Goal: Check status: Check status

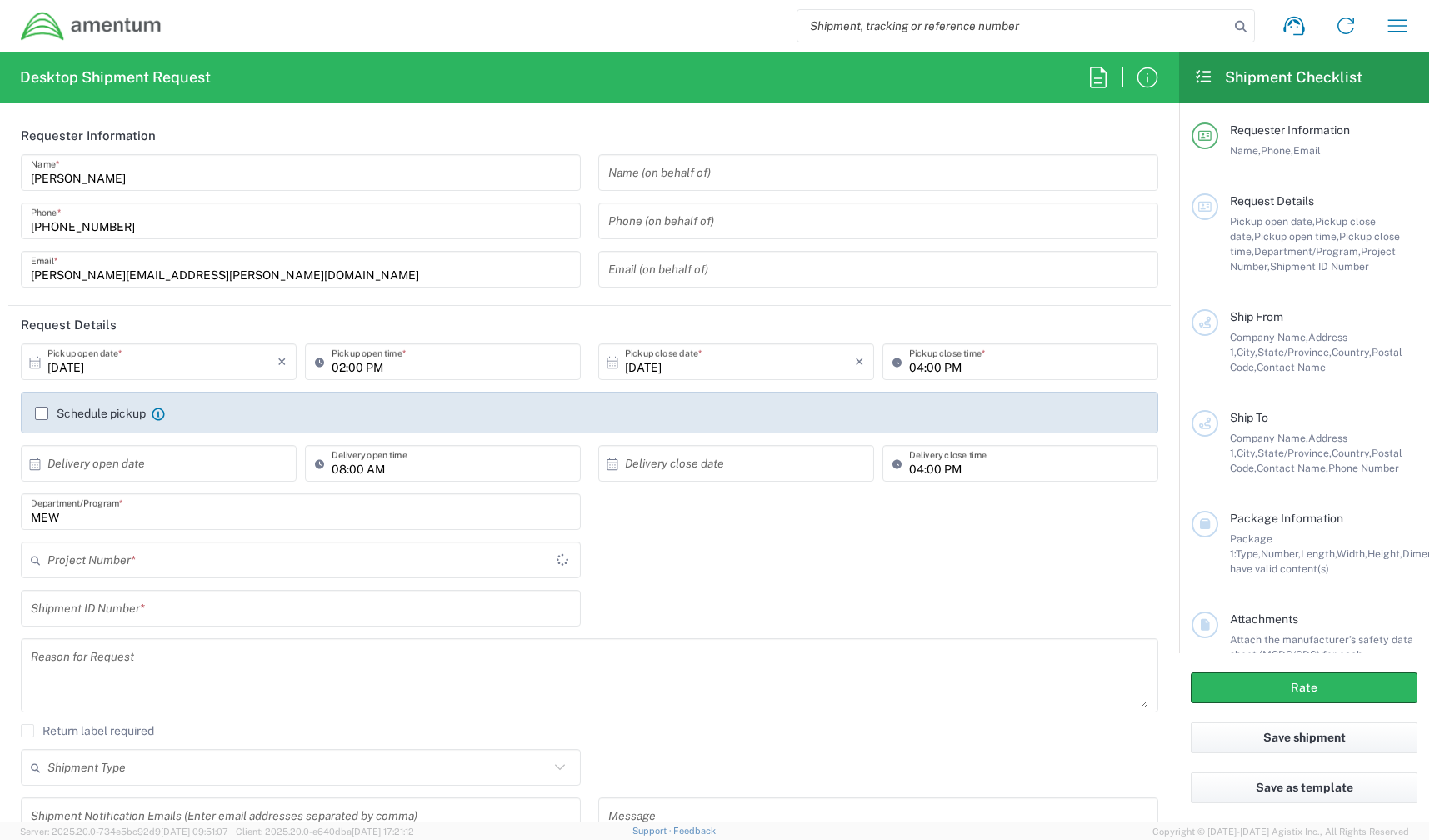
type input "MEW"
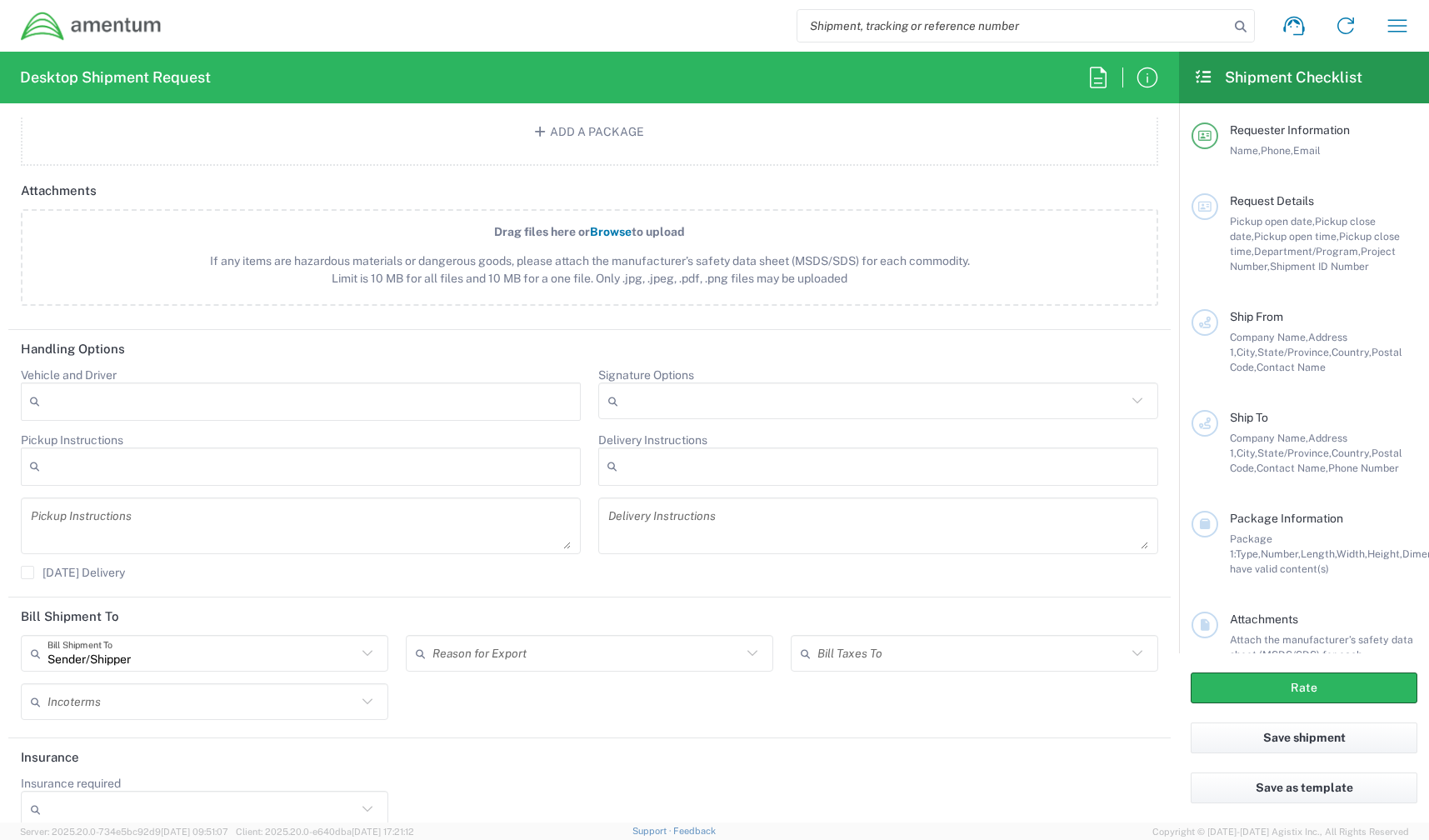
scroll to position [1798, 0]
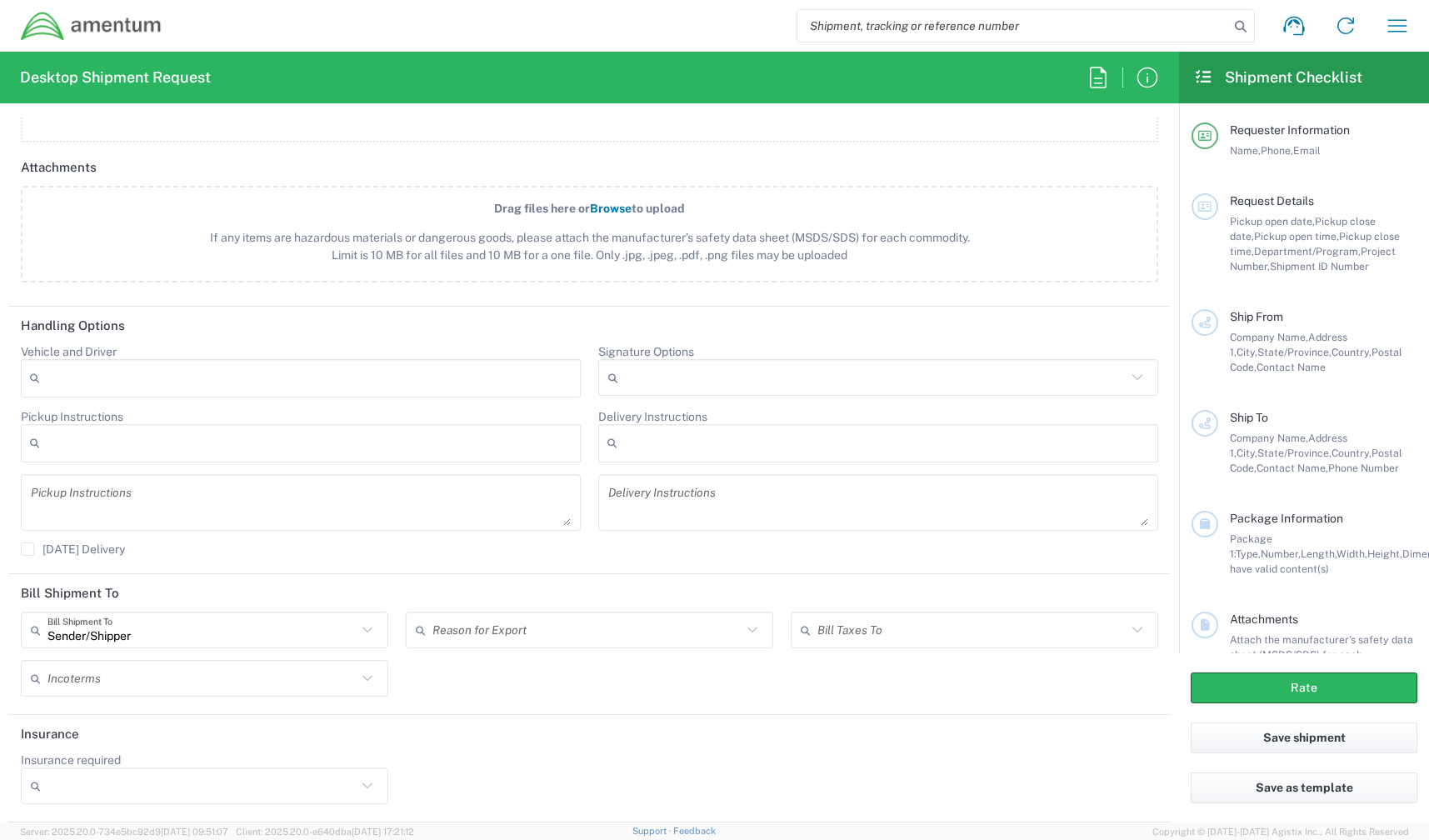
click at [270, 634] on input "Sender/Shipper" at bounding box center [202, 630] width 310 height 29
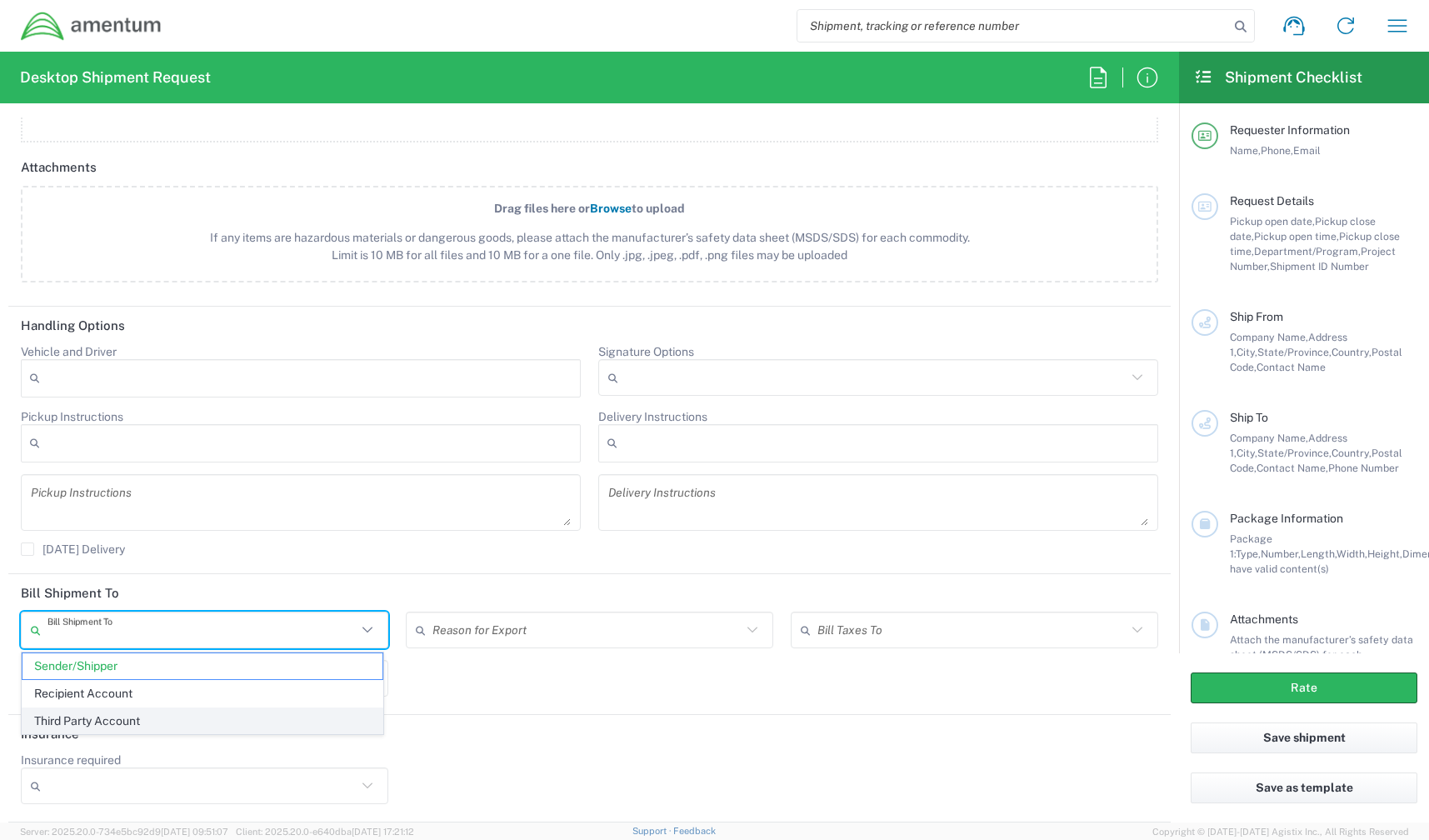
click at [192, 724] on span "Third Party Account" at bounding box center [202, 720] width 360 height 25
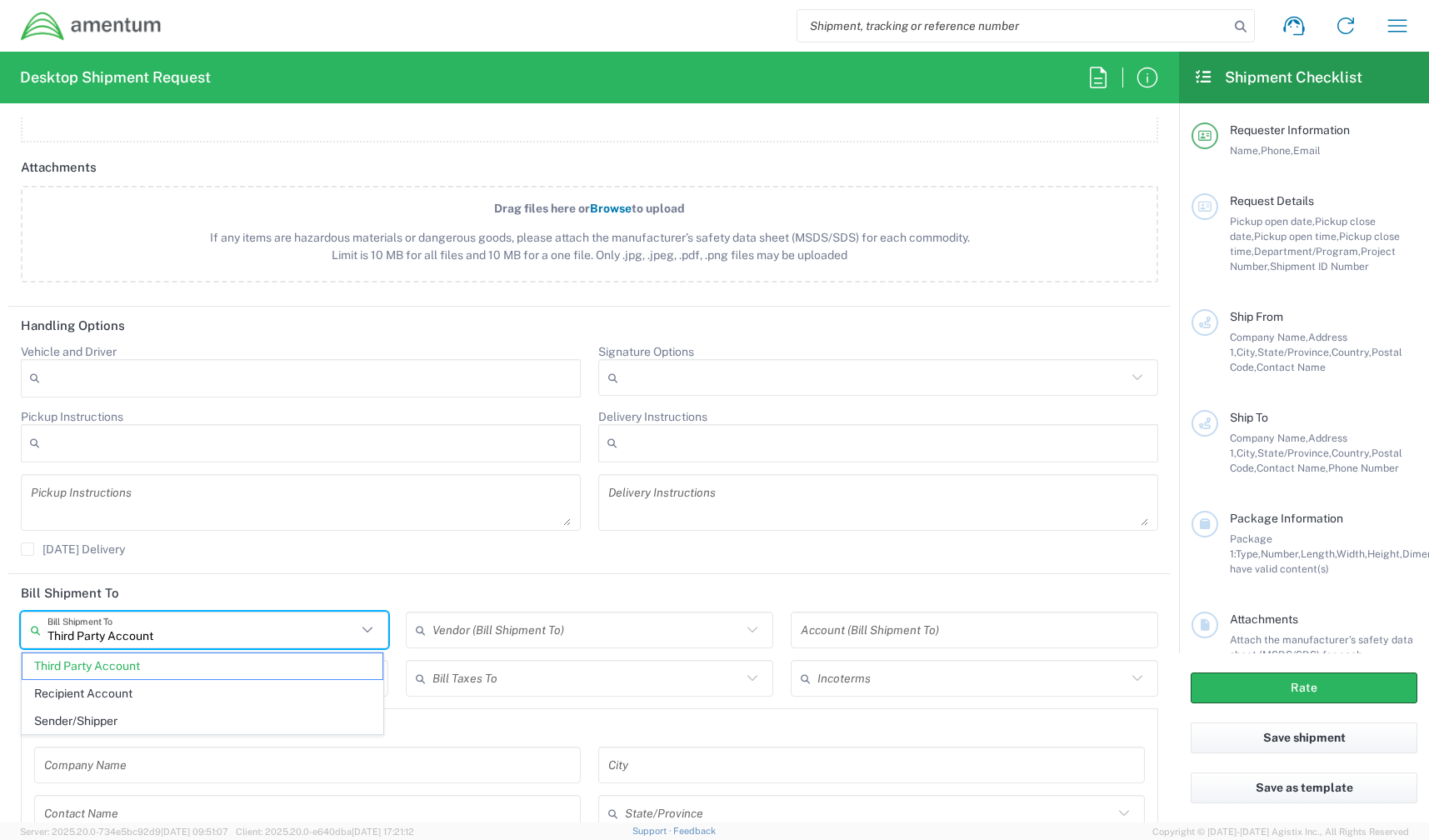
click at [204, 633] on input "Third Party Account" at bounding box center [202, 630] width 310 height 29
click at [130, 714] on span "Sender/Shipper" at bounding box center [202, 720] width 360 height 25
type input "Sender/Shipper"
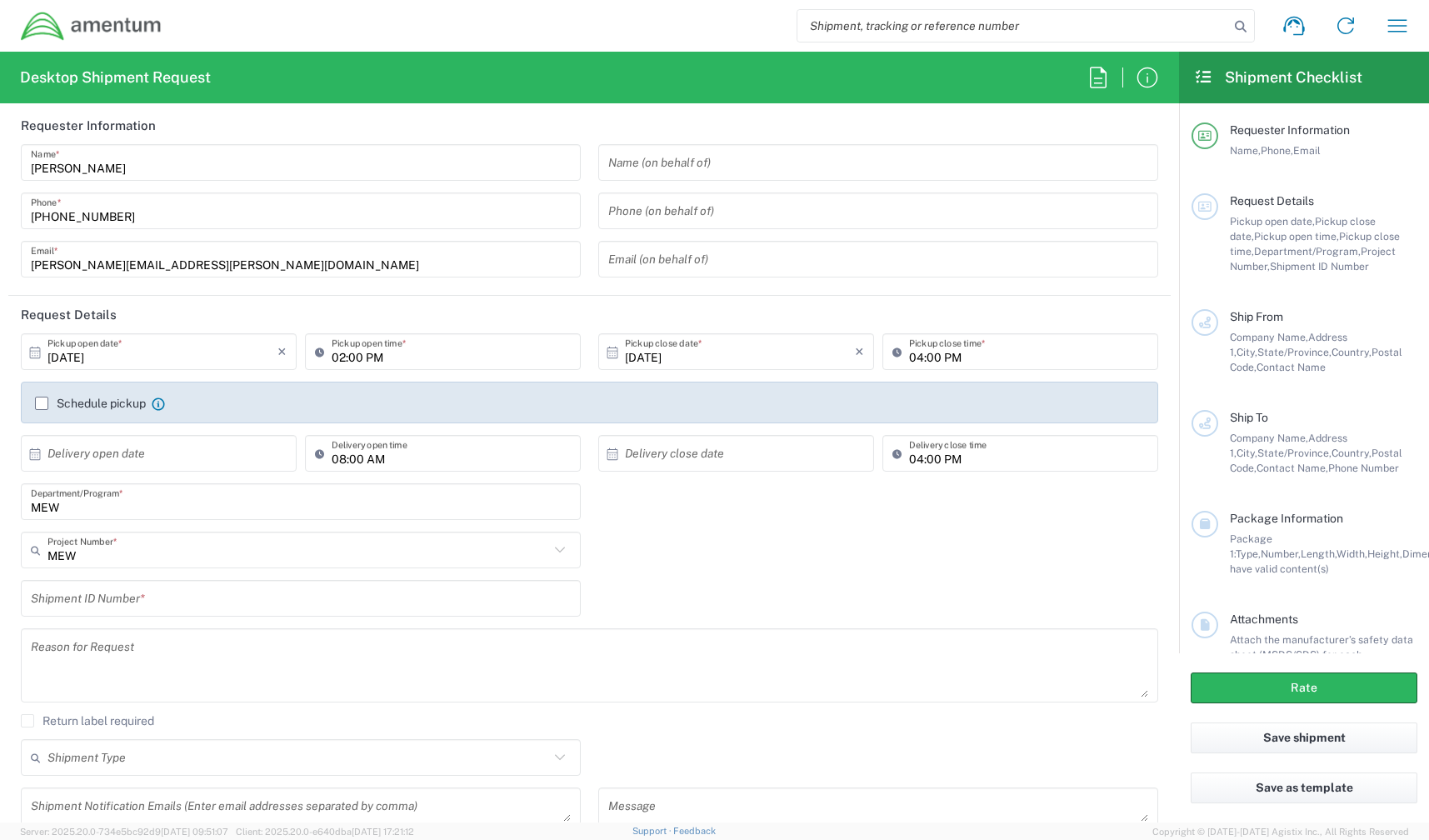
scroll to position [0, 0]
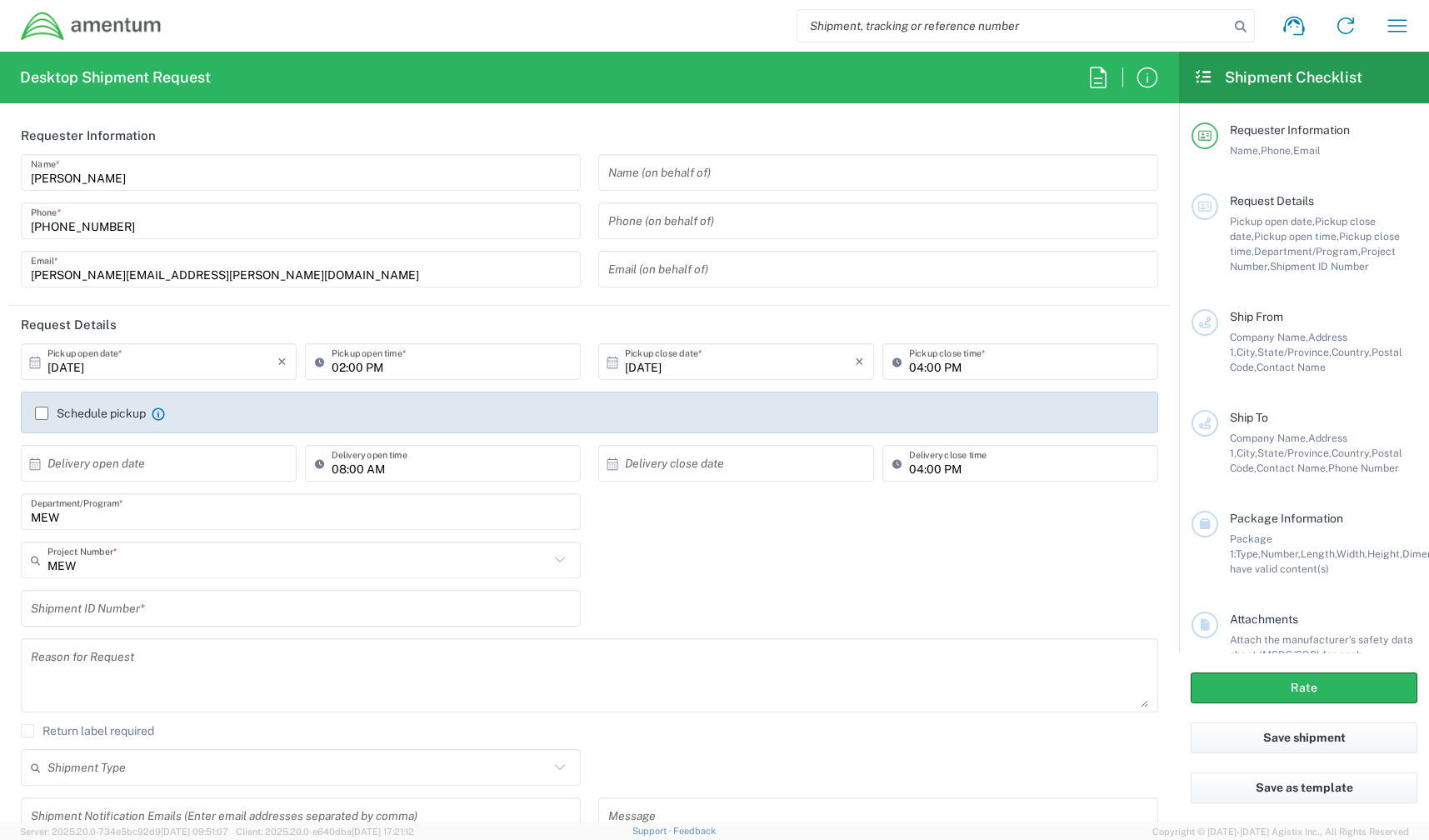
click at [686, 552] on div "MEW Project Number * MEW 0915.E0002.02.000.2CE,LABOR ONLY OPT YR 1 ,1 ,82 ,9 00…" at bounding box center [590, 565] width 1155 height 48
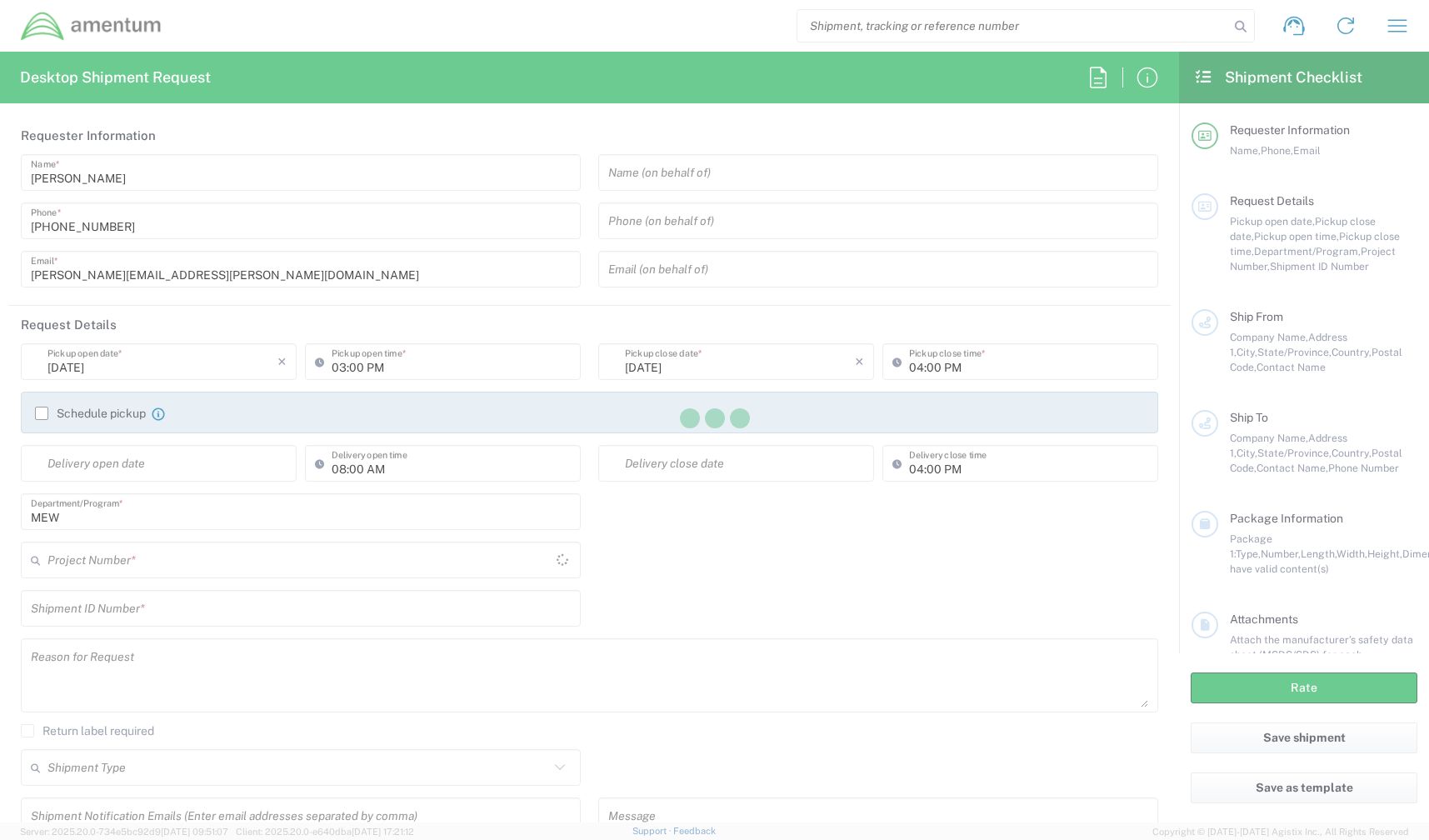
type input "United States"
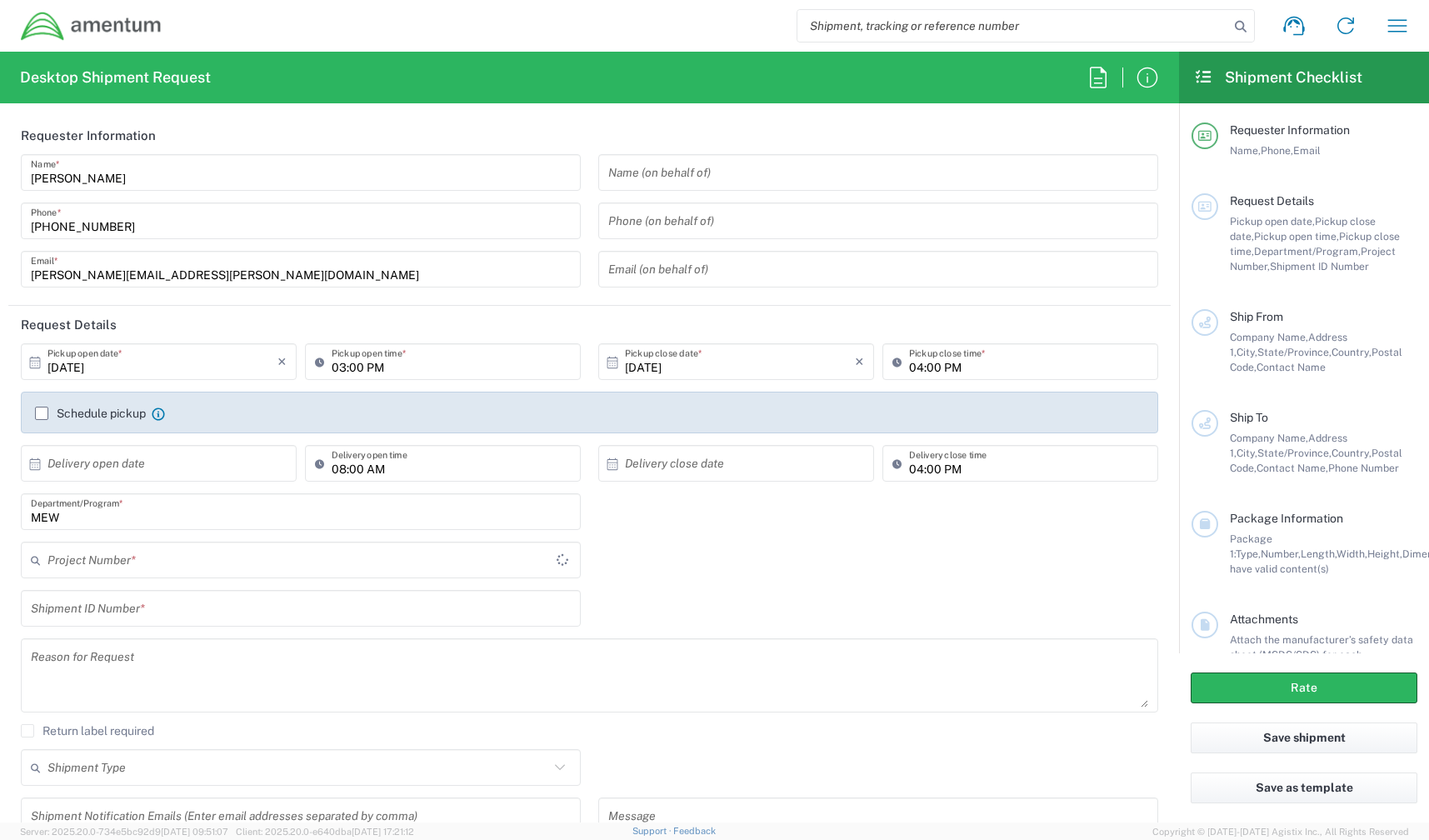
type input "MEW"
click at [1035, 34] on input "search" at bounding box center [1013, 26] width 431 height 32
paste input "1Z19E86YA894451716"
type input "1Z19E86YA894451716"
click at [1241, 29] on icon at bounding box center [1240, 26] width 24 height 24
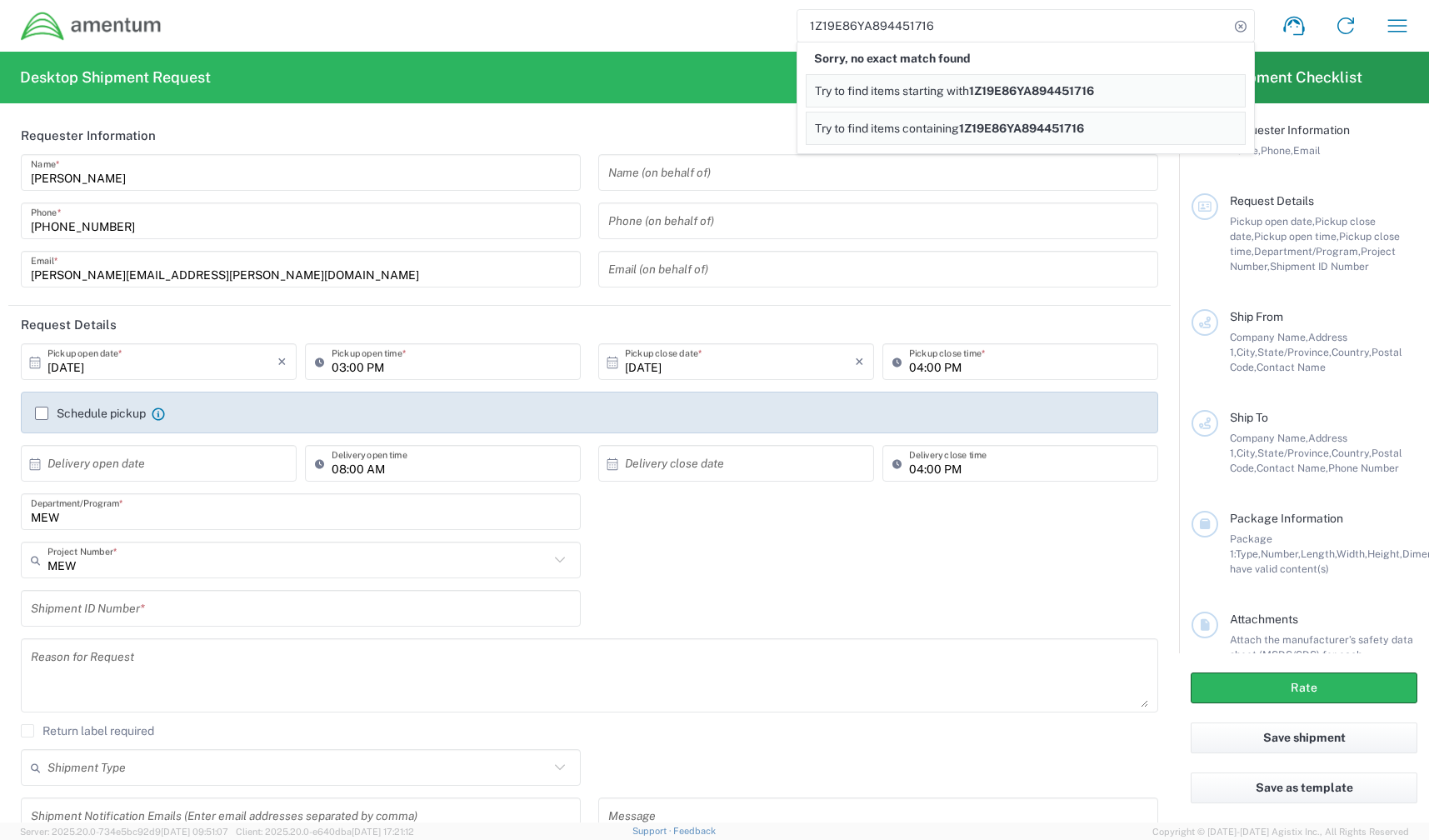
click at [1046, 28] on input "1Z19E86YA894451716" at bounding box center [1013, 26] width 431 height 32
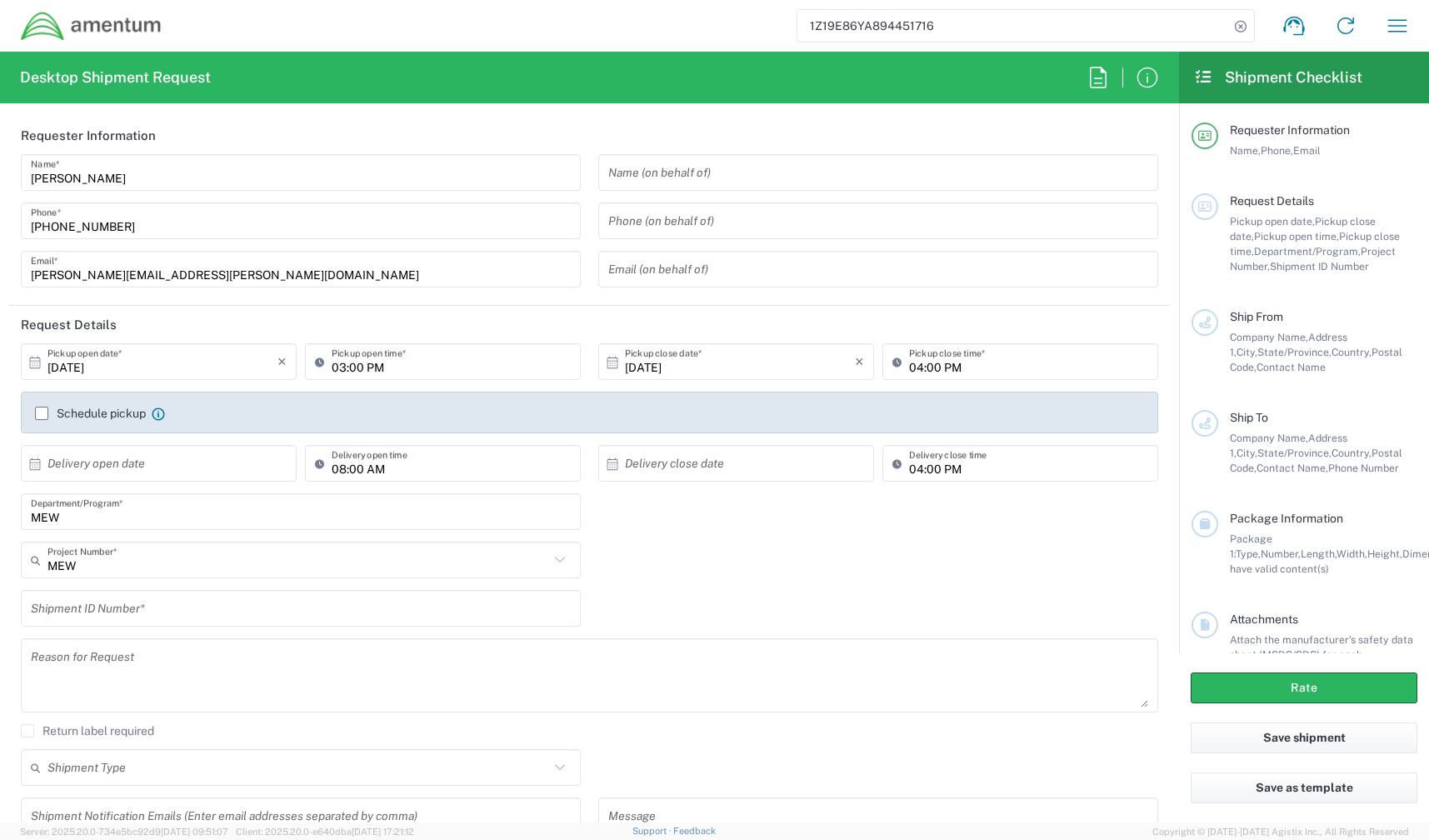
click at [111, 33] on img at bounding box center [91, 25] width 143 height 31
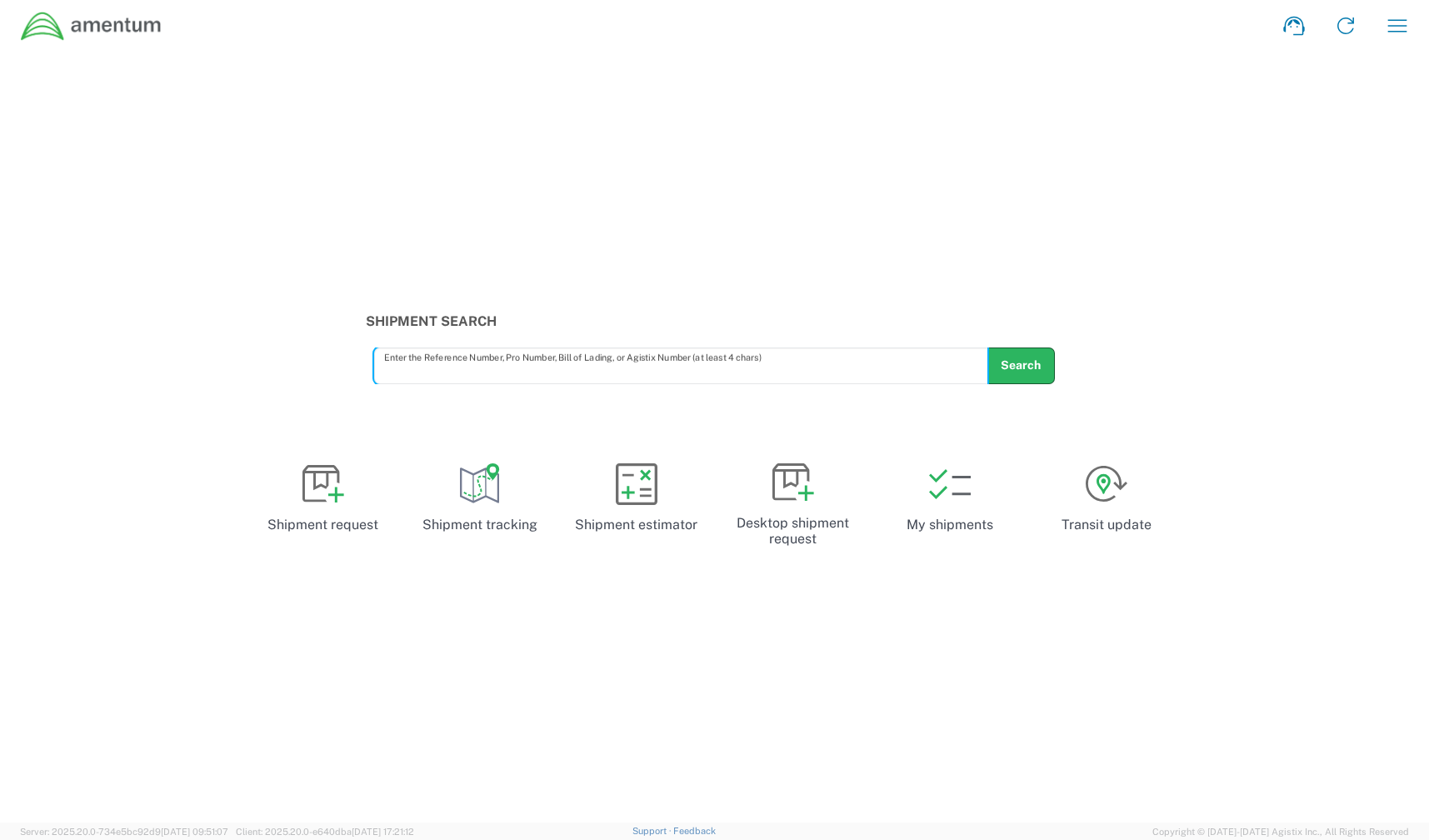
click at [553, 369] on input "text" at bounding box center [681, 365] width 595 height 29
type input "1Z19E86YA894451716"
click at [1034, 352] on button "Search" at bounding box center [1020, 365] width 68 height 37
